Goal: Information Seeking & Learning: Learn about a topic

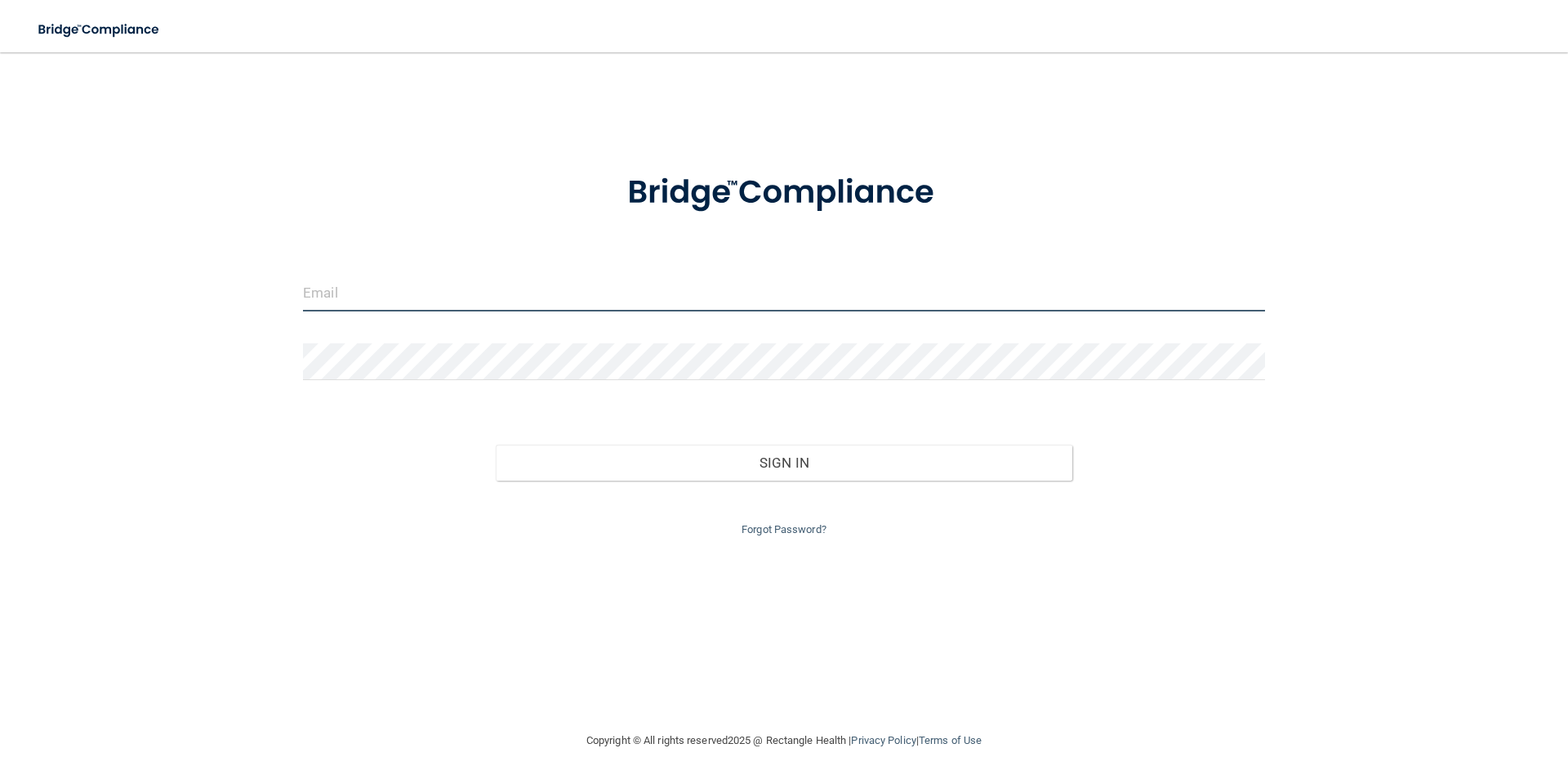
click at [397, 293] on input "email" at bounding box center [784, 292] width 962 height 36
type input "[PERSON_NAME][EMAIL_ADDRESS][DOMAIN_NAME]"
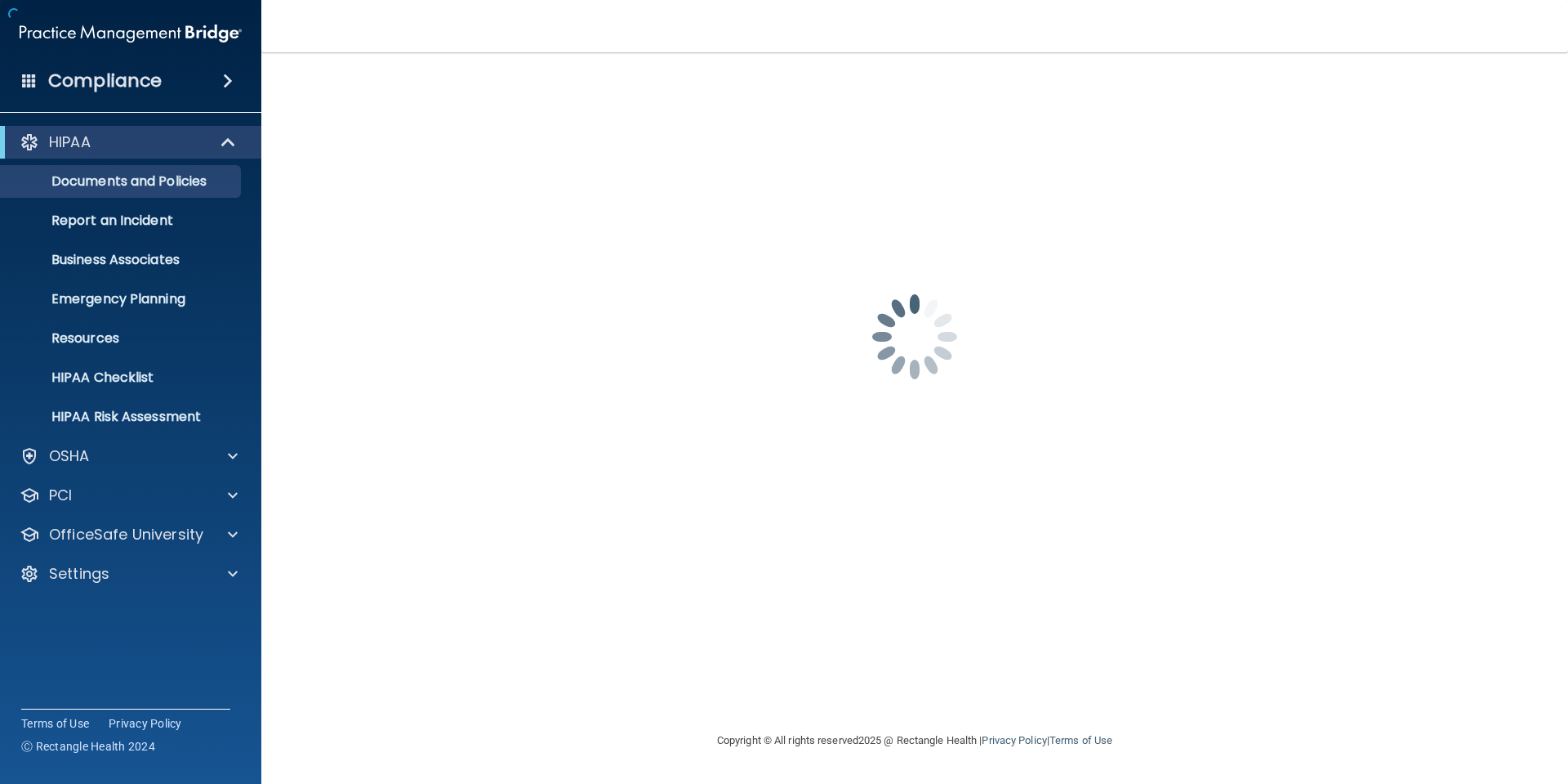
click at [579, 458] on div "[PERSON_NAME][EMAIL_ADDRESS][DOMAIN_NAME] Password is required Invalid email/pa…" at bounding box center [914, 391] width 1241 height 645
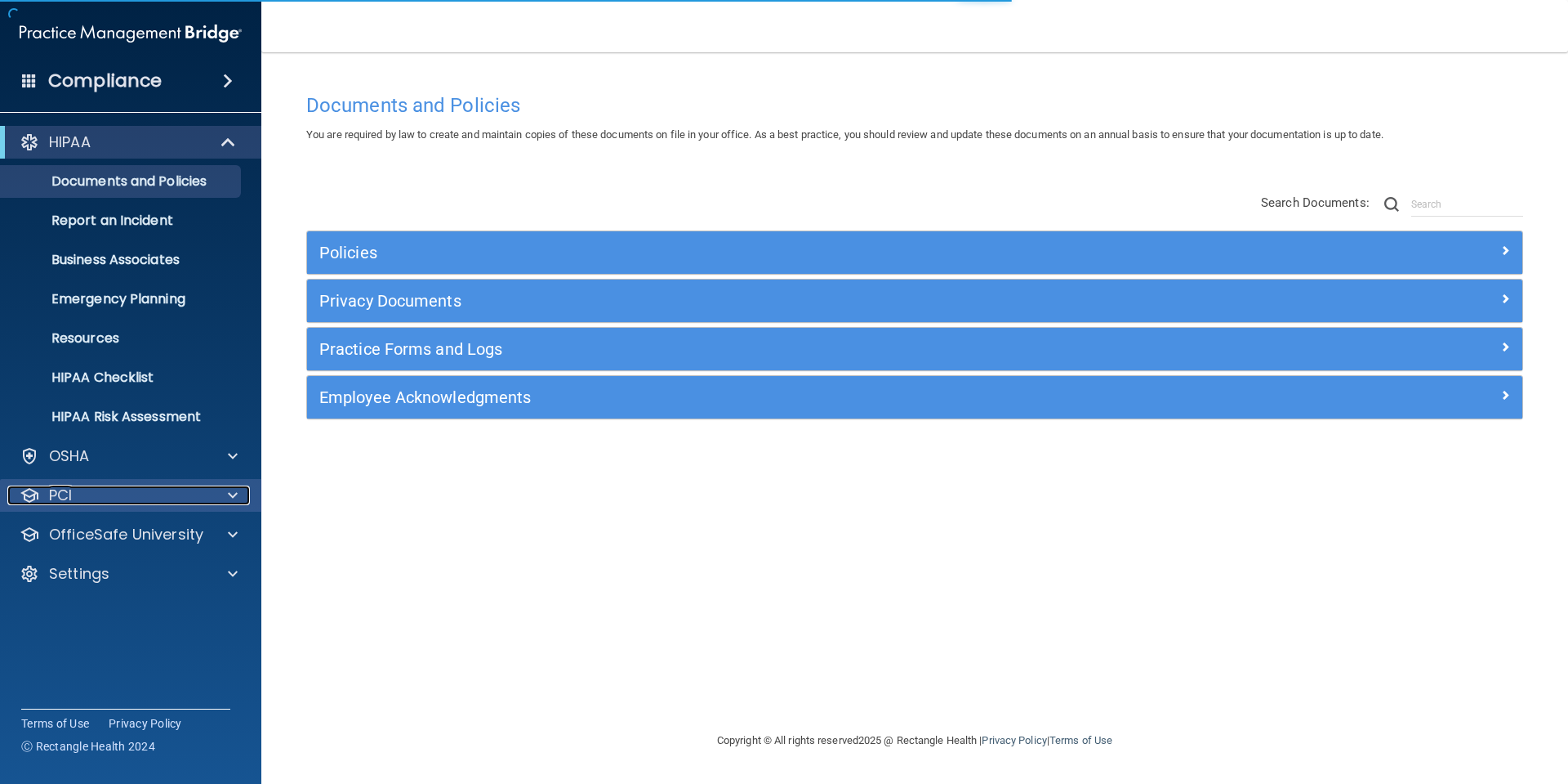
click at [231, 496] on span at bounding box center [232, 495] width 10 height 20
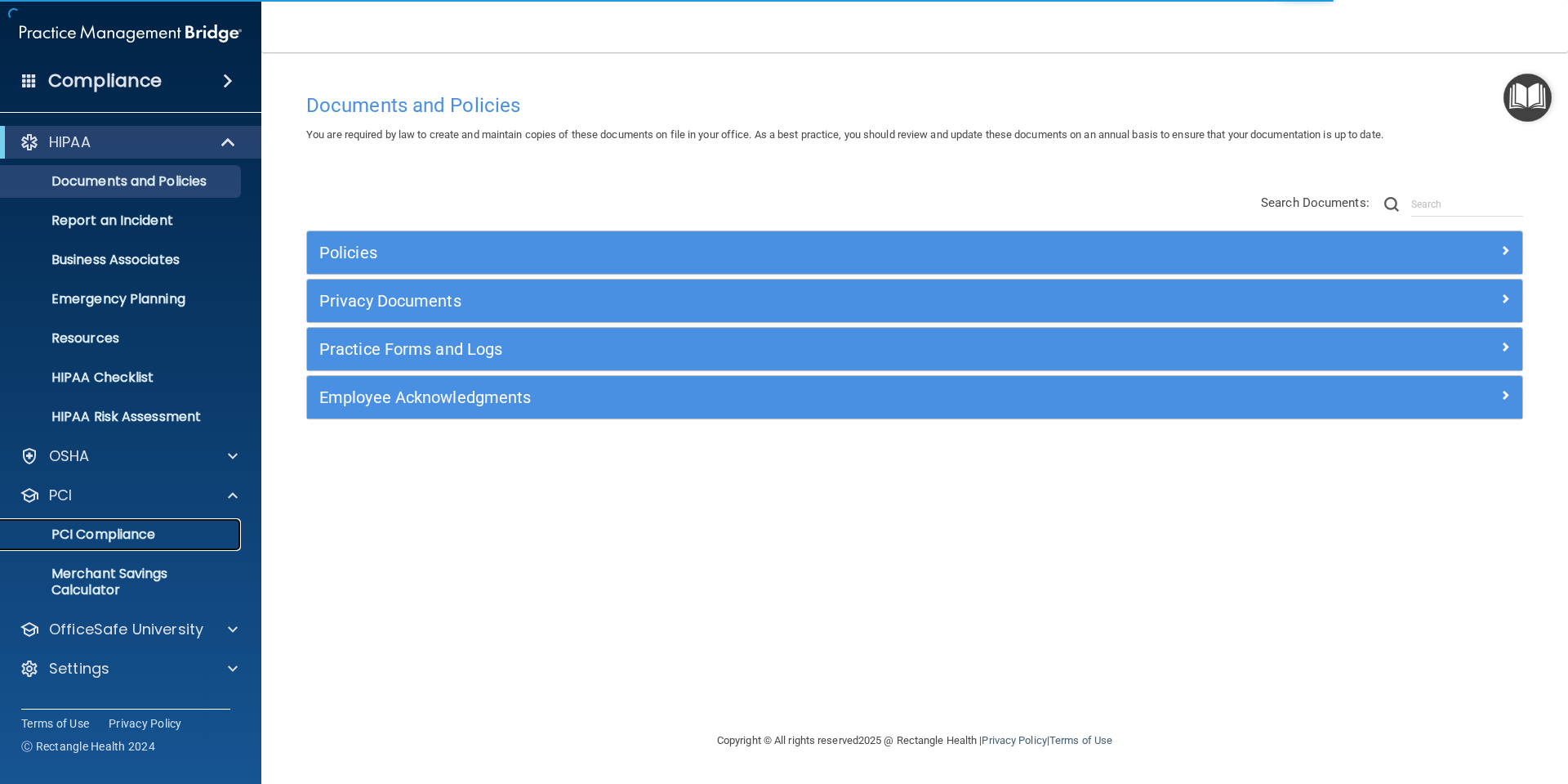
click at [128, 530] on p "PCI Compliance" at bounding box center [122, 535] width 223 height 16
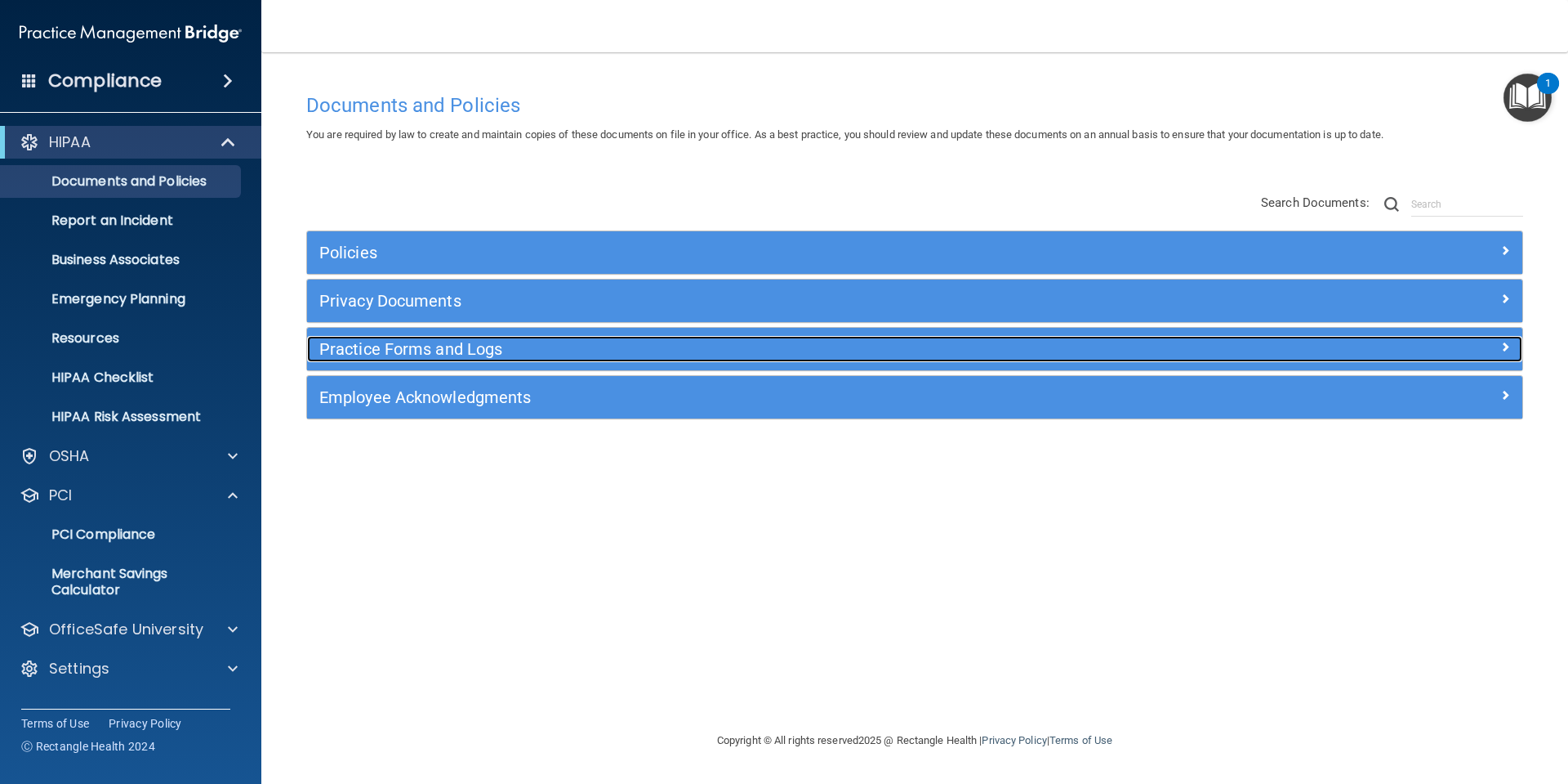
click at [450, 347] on h5 "Practice Forms and Logs" at bounding box center [762, 349] width 886 height 18
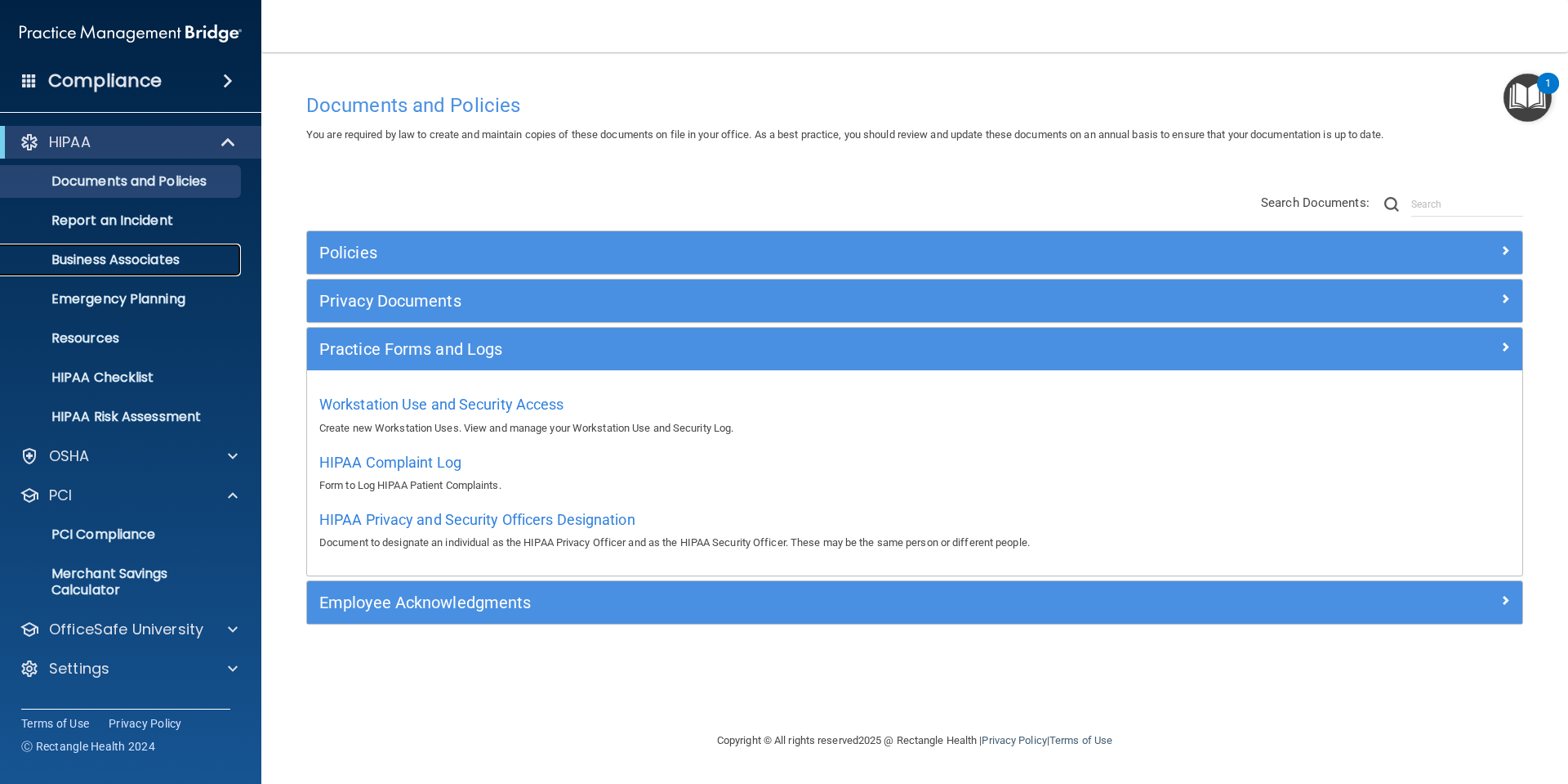
click at [118, 257] on p "Business Associates" at bounding box center [122, 259] width 223 height 16
